Goal: Transaction & Acquisition: Download file/media

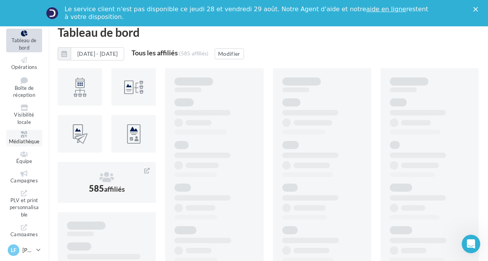
click at [23, 134] on icon at bounding box center [24, 134] width 31 height 6
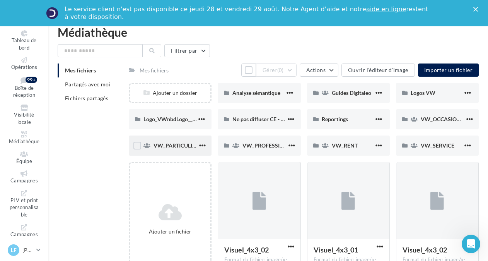
click at [175, 151] on div "VW_PARTICULIERS" at bounding box center [170, 145] width 83 height 20
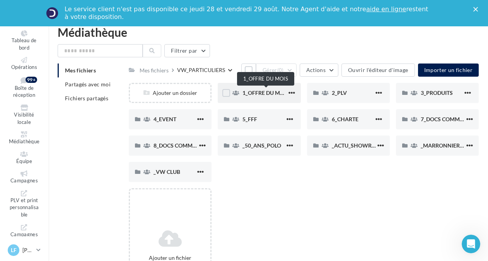
click at [264, 89] on span "1_OFFRE DU MOIS" at bounding box center [266, 92] width 46 height 7
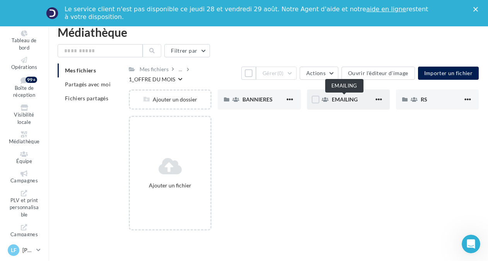
click at [351, 100] on span "EMAILING" at bounding box center [345, 99] width 26 height 7
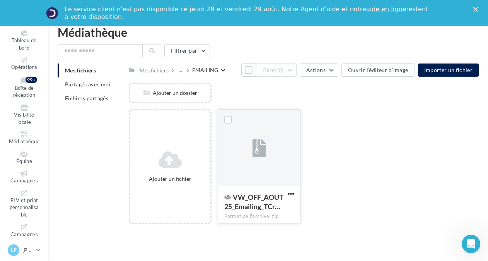
click at [262, 133] on div at bounding box center [259, 148] width 82 height 77
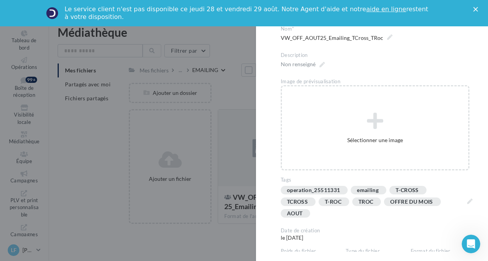
click at [257, 151] on div at bounding box center [244, 130] width 488 height 261
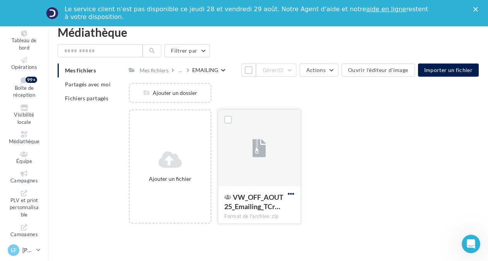
click at [289, 193] on span "button" at bounding box center [291, 193] width 7 height 7
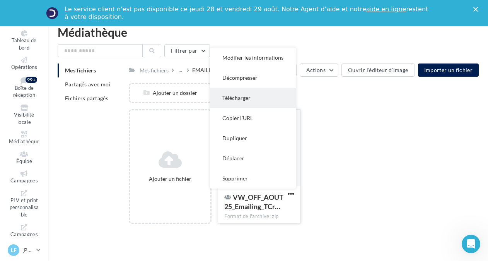
click at [256, 96] on button "Télécharger" at bounding box center [253, 98] width 86 height 20
